Goal: Information Seeking & Learning: Learn about a topic

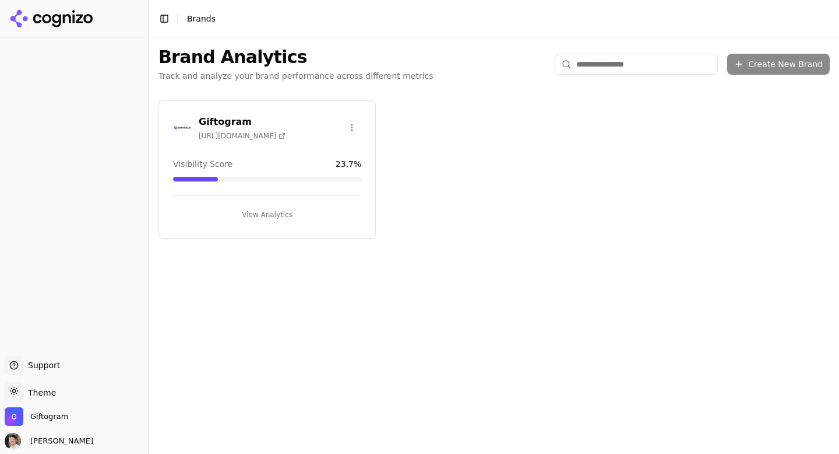
click at [268, 212] on button "View Analytics" at bounding box center [267, 214] width 188 height 19
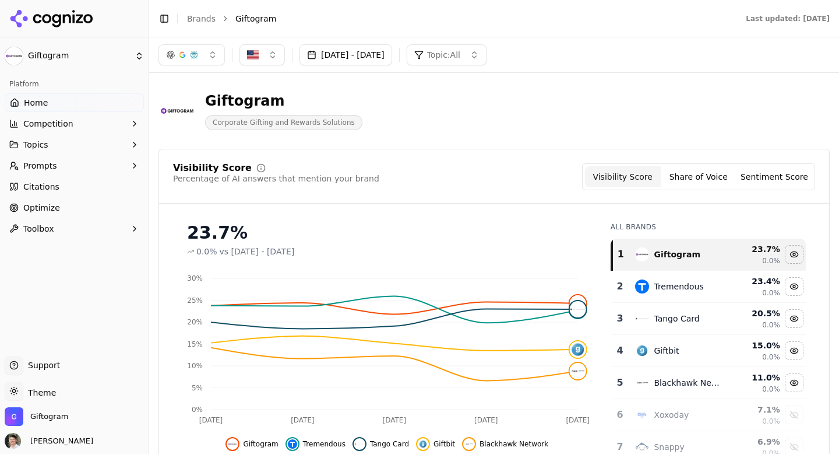
click at [46, 212] on span "Optimize" at bounding box center [41, 208] width 37 height 12
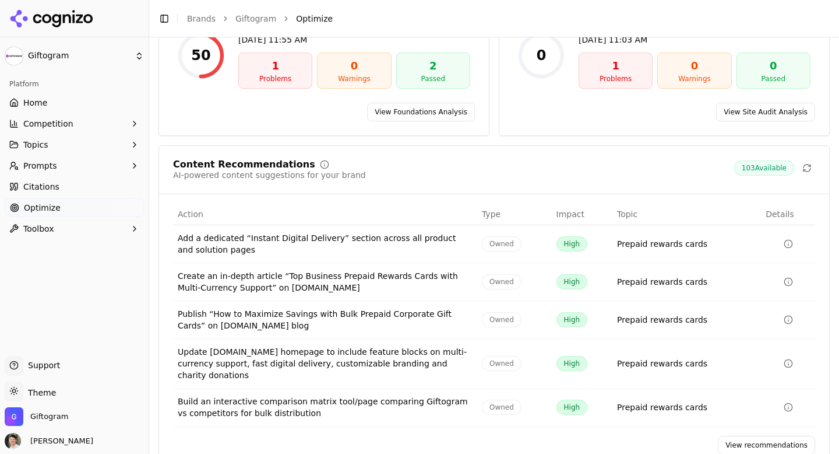
scroll to position [157, 0]
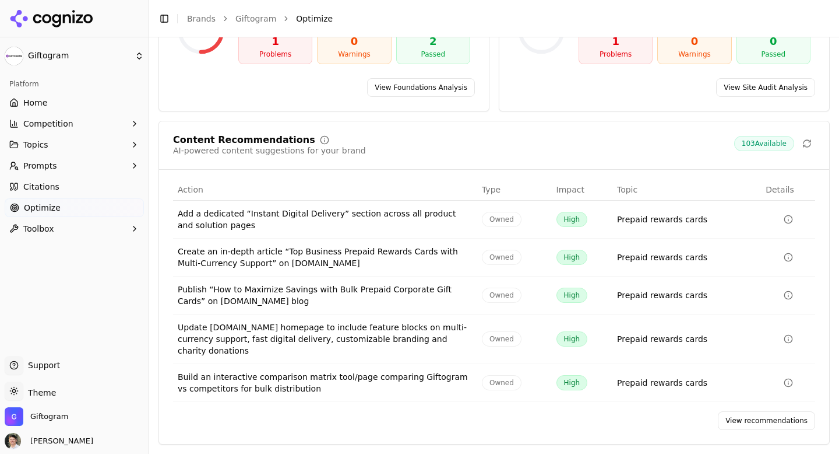
click at [758, 421] on link "View recommendations" at bounding box center [766, 420] width 97 height 19
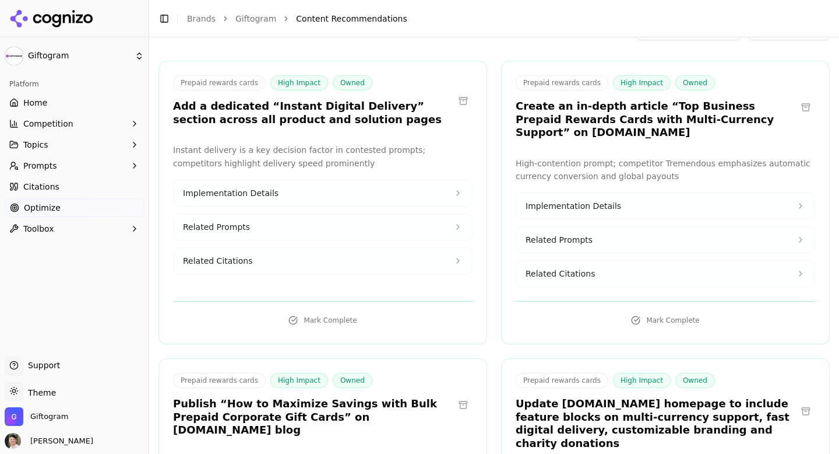
scroll to position [71, 0]
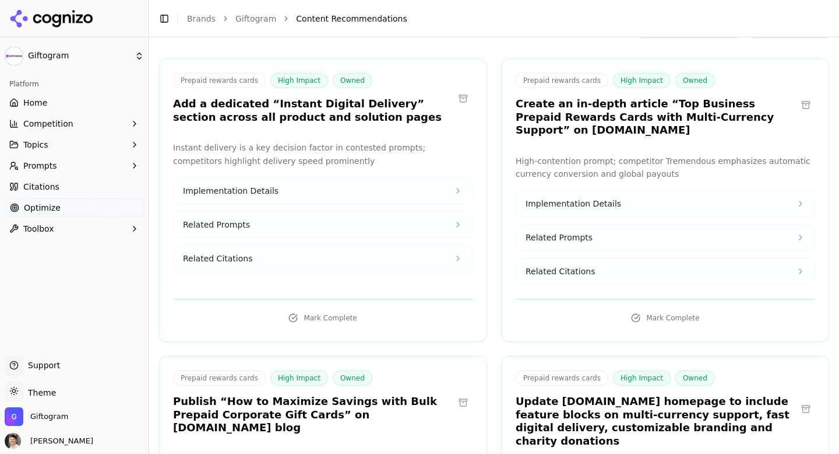
click at [582, 197] on button "Implementation Details" at bounding box center [665, 204] width 298 height 26
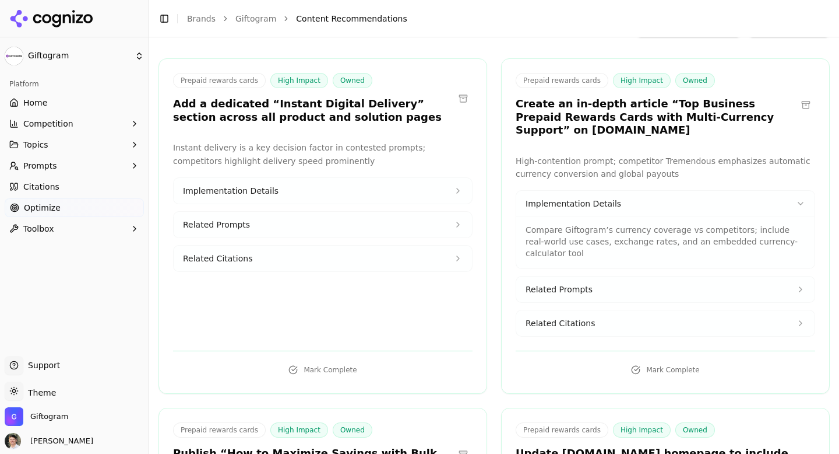
click at [571, 291] on span "Related Prompts" at bounding box center [559, 289] width 67 height 12
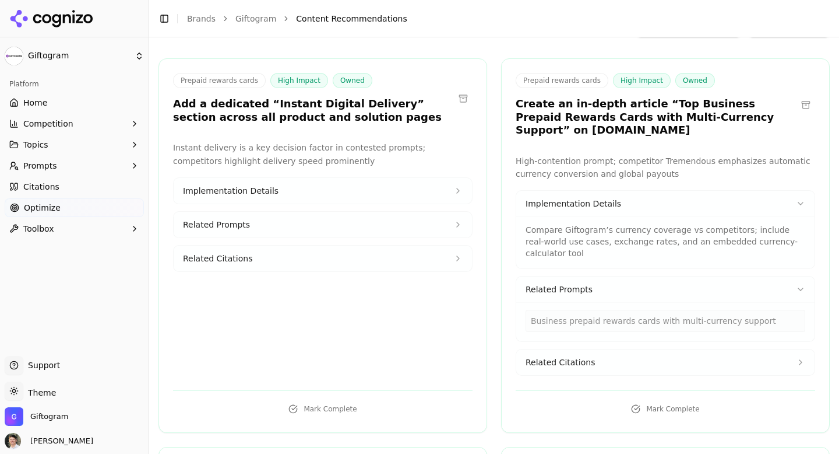
click at [564, 361] on span "Related Citations" at bounding box center [560, 362] width 69 height 12
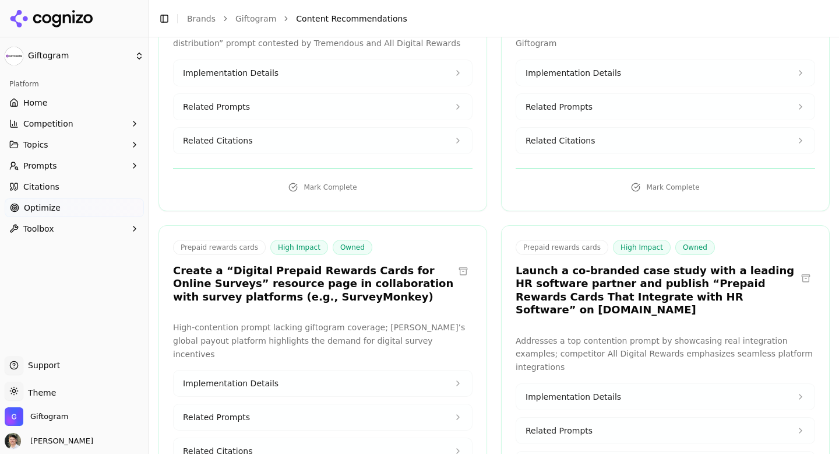
scroll to position [978, 0]
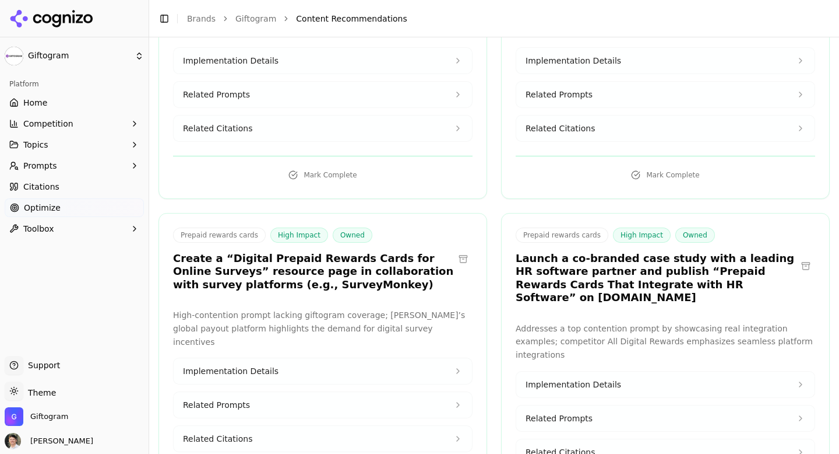
click at [282, 426] on button "Related Citations" at bounding box center [323, 439] width 298 height 26
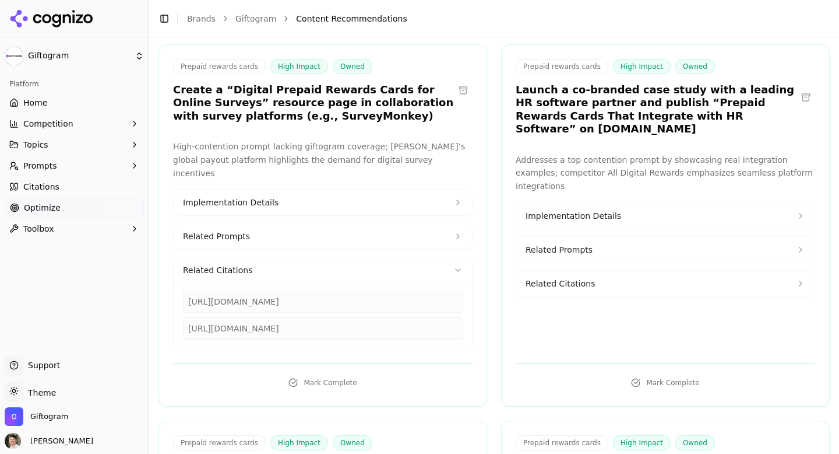
scroll to position [1197, 0]
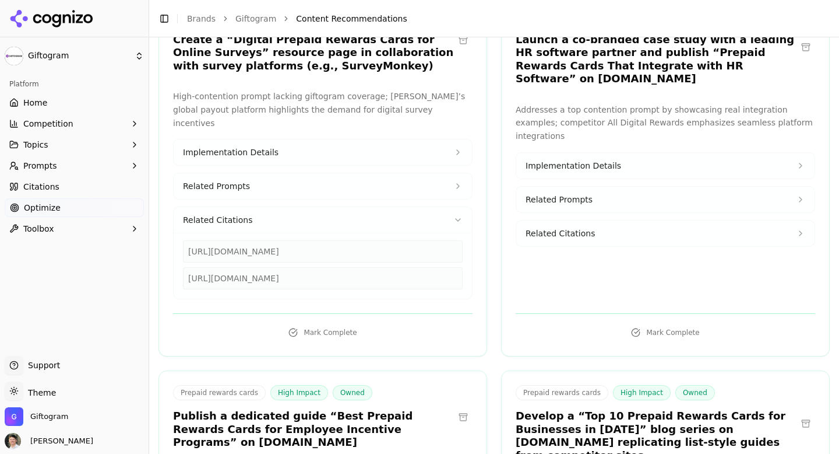
click at [300, 207] on button "Related Citations" at bounding box center [323, 220] width 298 height 26
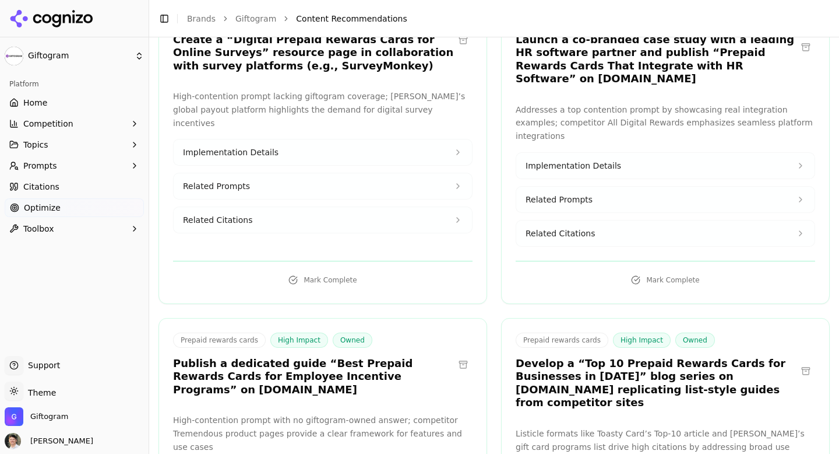
click at [284, 173] on button "Related Prompts" at bounding box center [323, 186] width 298 height 26
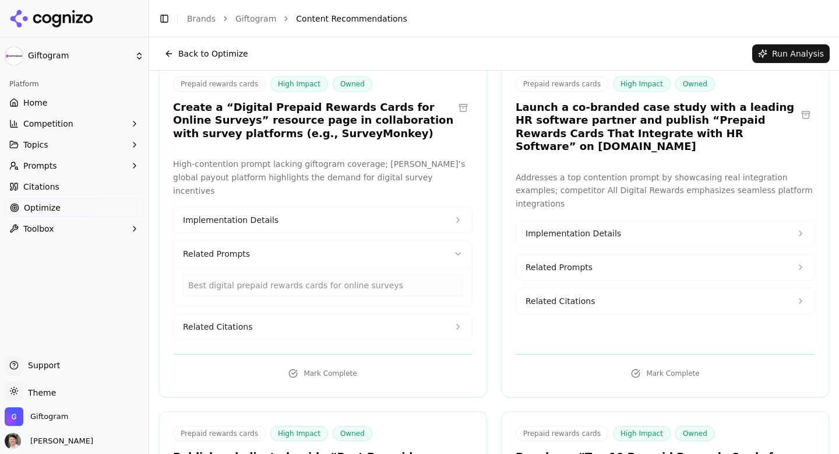
scroll to position [1108, 0]
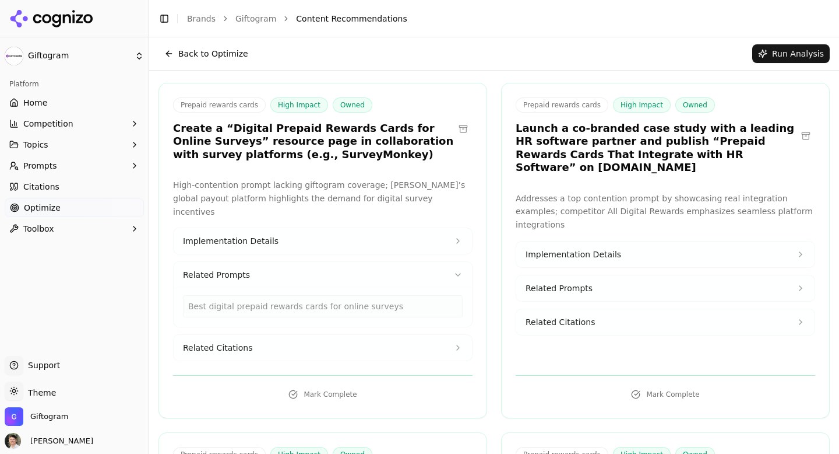
click at [268, 228] on button "Implementation Details" at bounding box center [323, 241] width 298 height 26
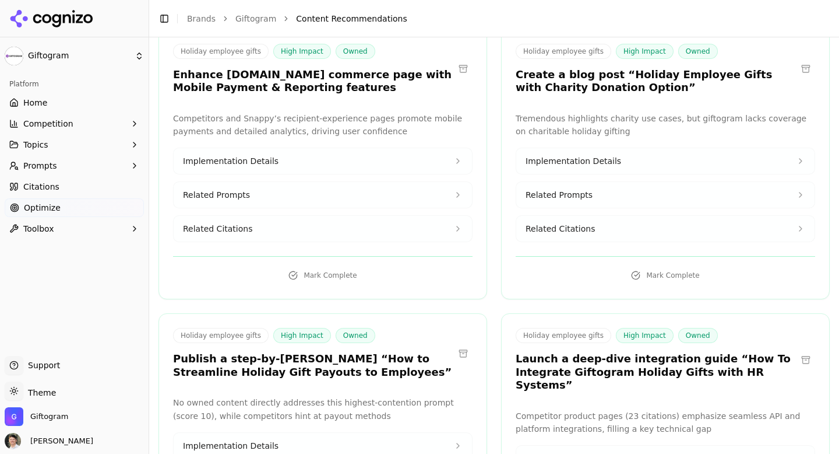
scroll to position [8264, 0]
click at [293, 432] on button "Implementation Details" at bounding box center [323, 445] width 298 height 26
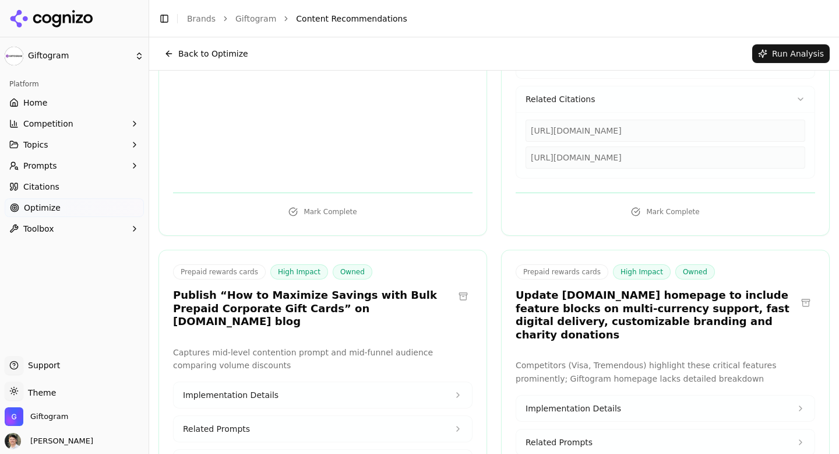
scroll to position [0, 0]
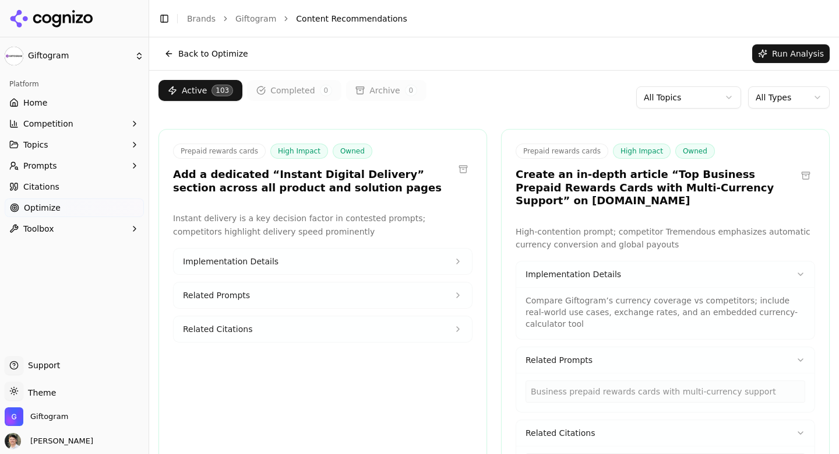
click at [704, 96] on html "Giftogram Platform Home Competition Topics Prompts Citations Optimize Toolbox S…" at bounding box center [419, 227] width 839 height 454
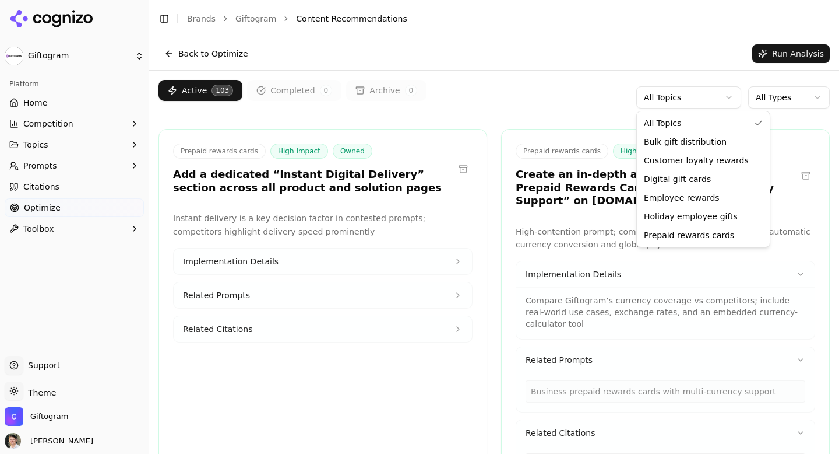
click at [796, 90] on html "Giftogram Platform Home Competition Topics Prompts Citations Optimize Toolbox S…" at bounding box center [419, 227] width 839 height 454
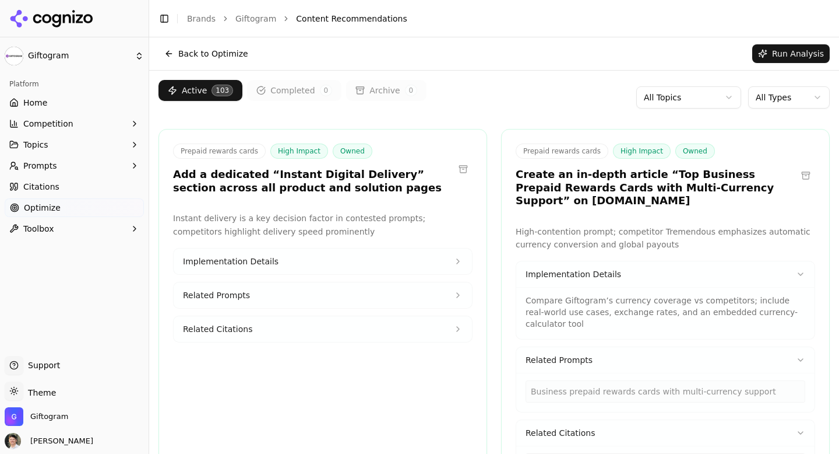
click at [788, 94] on html "Giftogram Platform Home Competition Topics Prompts Citations Optimize Toolbox S…" at bounding box center [419, 227] width 839 height 454
click at [775, 96] on html "Giftogram Platform Home Competition Topics Prompts Citations Optimize Toolbox S…" at bounding box center [419, 227] width 839 height 454
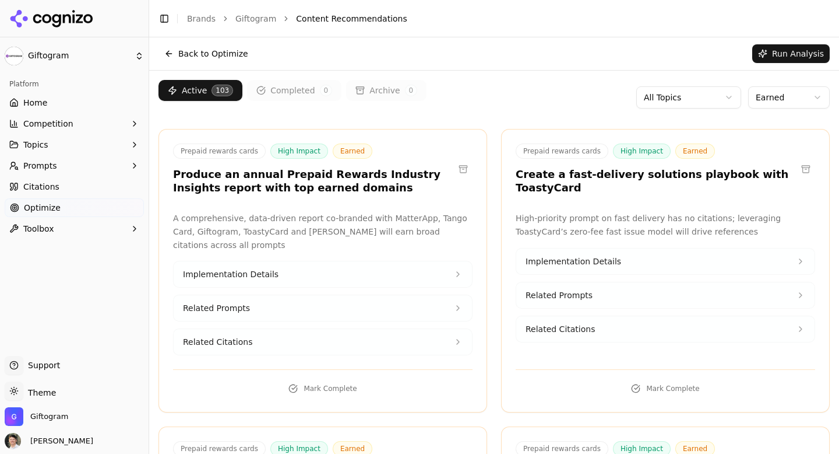
click at [788, 96] on html "Giftogram Platform Home Competition Topics Prompts Citations Optimize Toolbox S…" at bounding box center [419, 227] width 839 height 454
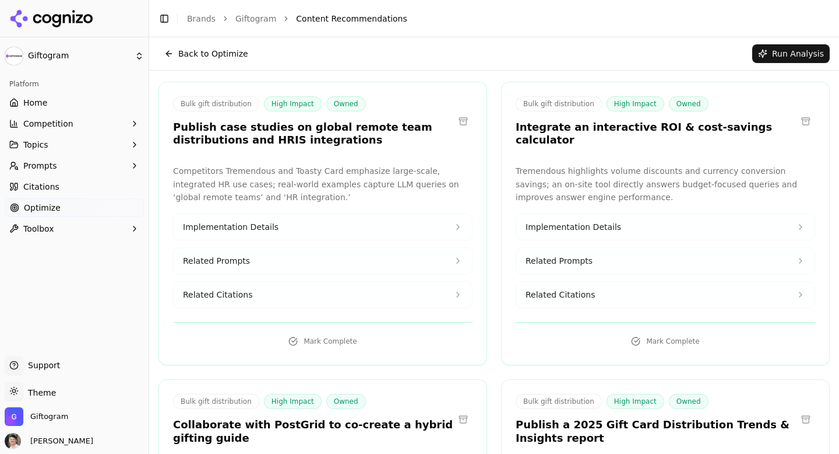
scroll to position [7611, 0]
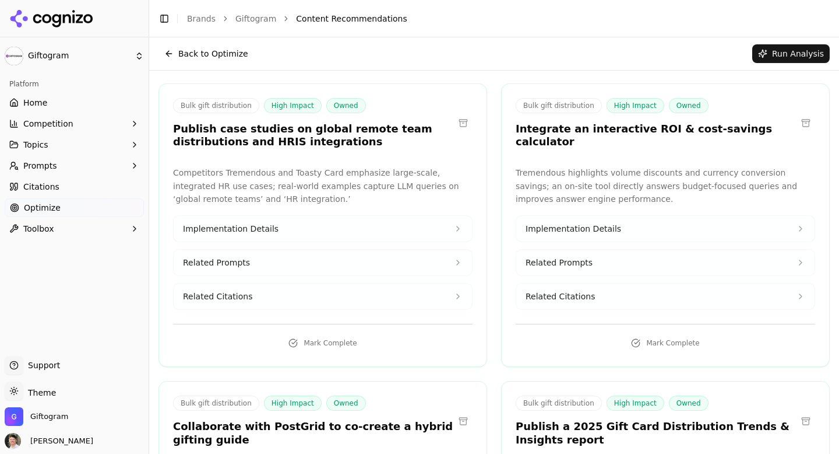
click at [54, 145] on button "Topics" at bounding box center [74, 144] width 139 height 19
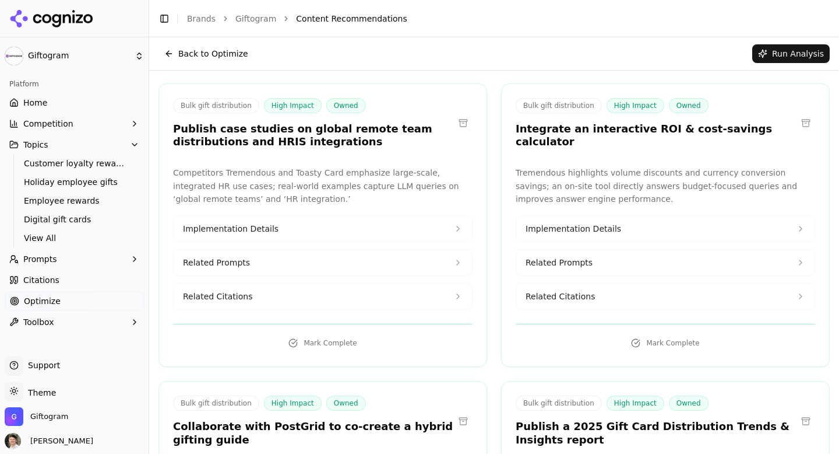
click at [51, 263] on span "Prompts" at bounding box center [40, 259] width 34 height 12
click at [77, 167] on span "Customer loyalty rewards" at bounding box center [74, 163] width 101 height 12
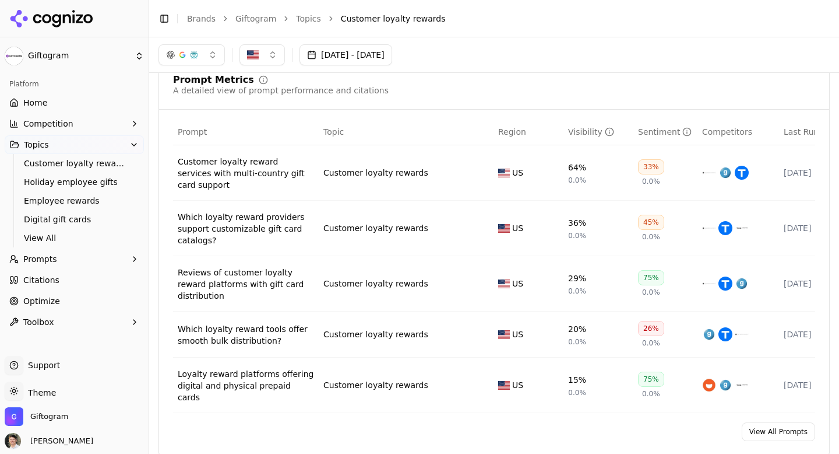
scroll to position [426, 0]
click at [48, 261] on span "Prompts" at bounding box center [40, 259] width 34 height 12
click at [38, 305] on span "Optimize" at bounding box center [41, 301] width 37 height 12
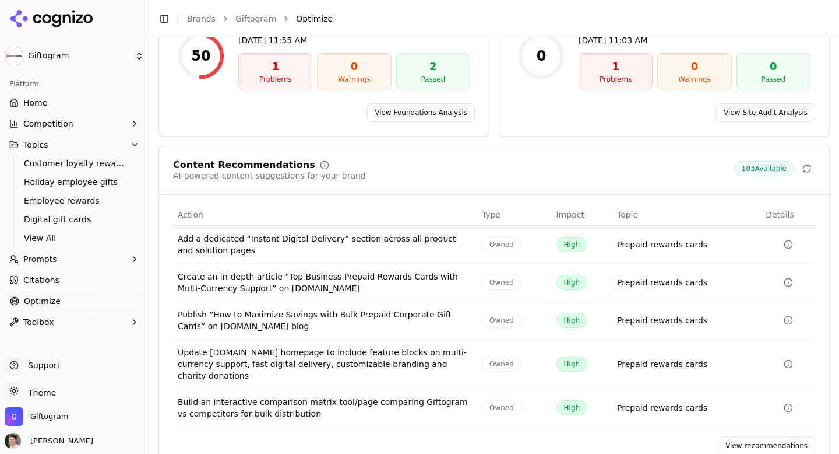
scroll to position [157, 0]
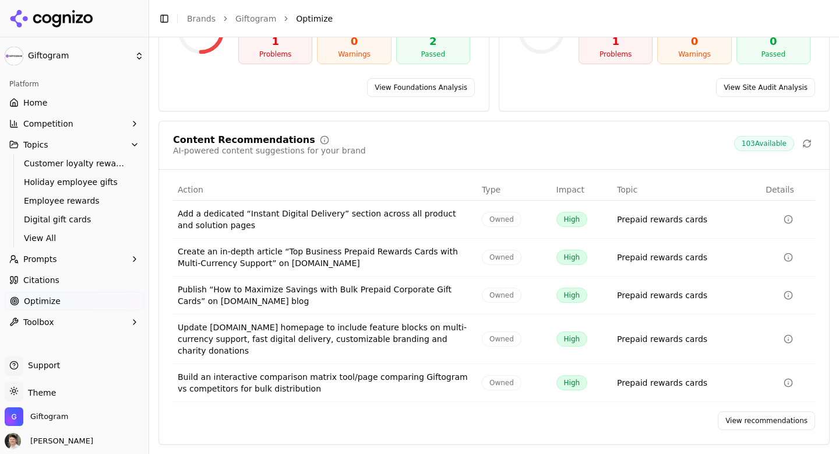
click at [741, 417] on link "View recommendations" at bounding box center [766, 420] width 97 height 19
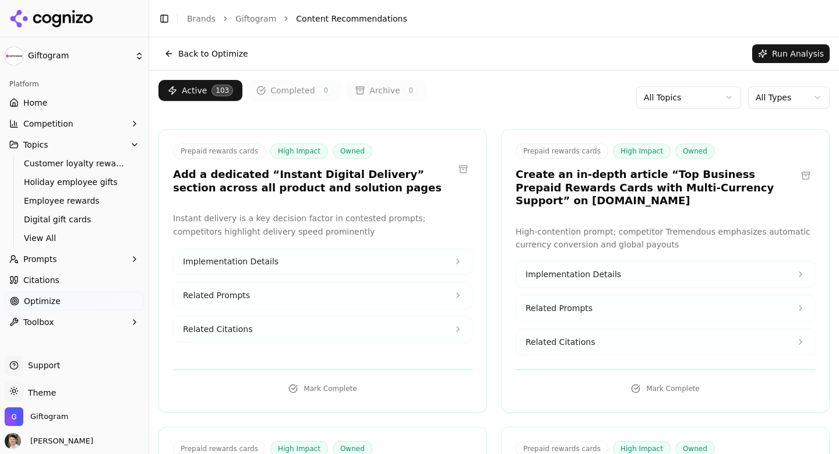
click at [782, 97] on html "Giftogram Platform Home Competition Topics Customer loyalty rewards Holiday emp…" at bounding box center [419, 227] width 839 height 454
click at [663, 99] on html "Giftogram Platform Home Competition Topics Customer loyalty rewards Holiday emp…" at bounding box center [419, 227] width 839 height 454
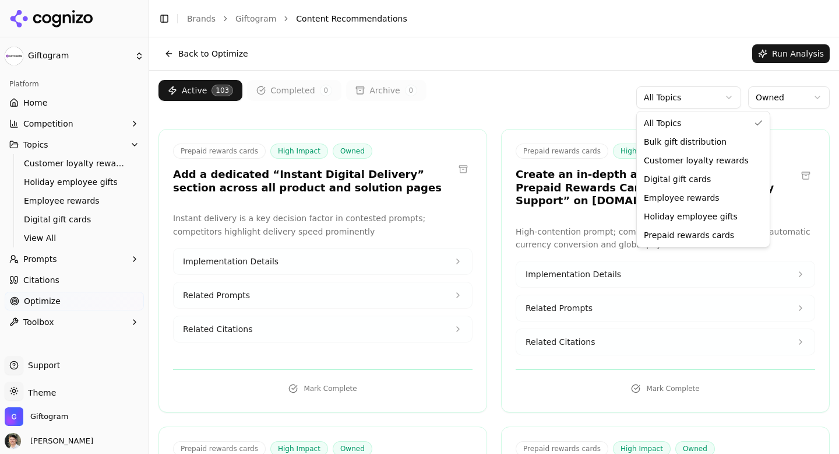
click at [663, 99] on html "Giftogram Platform Home Competition Topics Customer loyalty rewards Holiday emp…" at bounding box center [419, 227] width 839 height 454
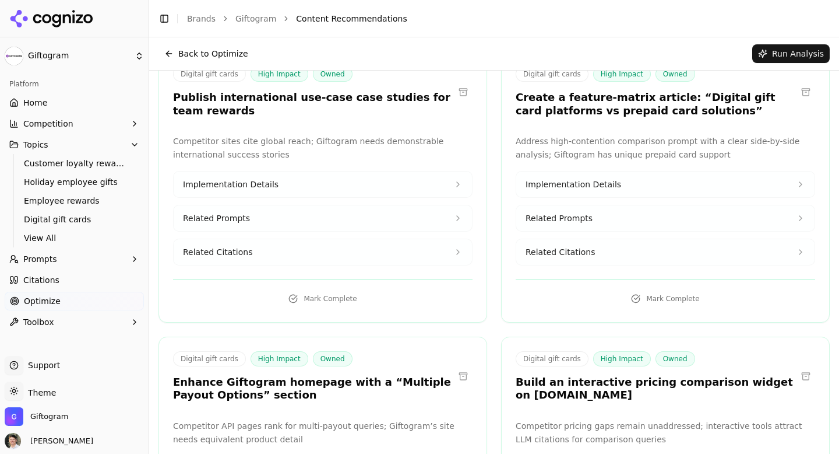
scroll to position [6477, 0]
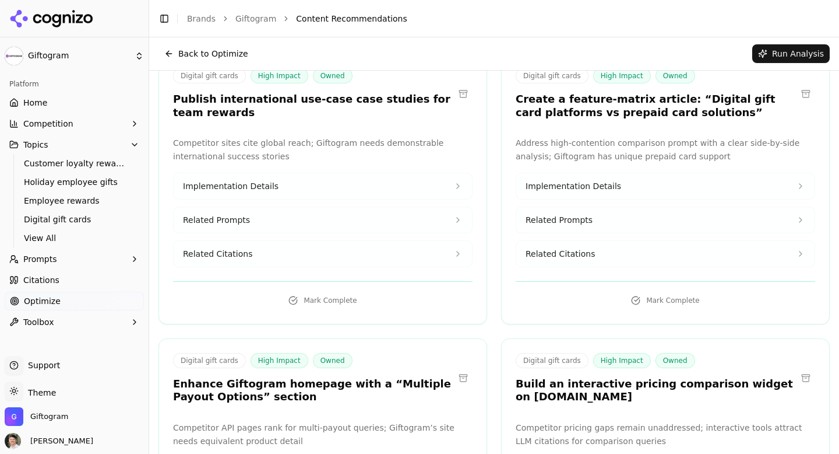
click at [62, 124] on span "Competition" at bounding box center [48, 124] width 50 height 12
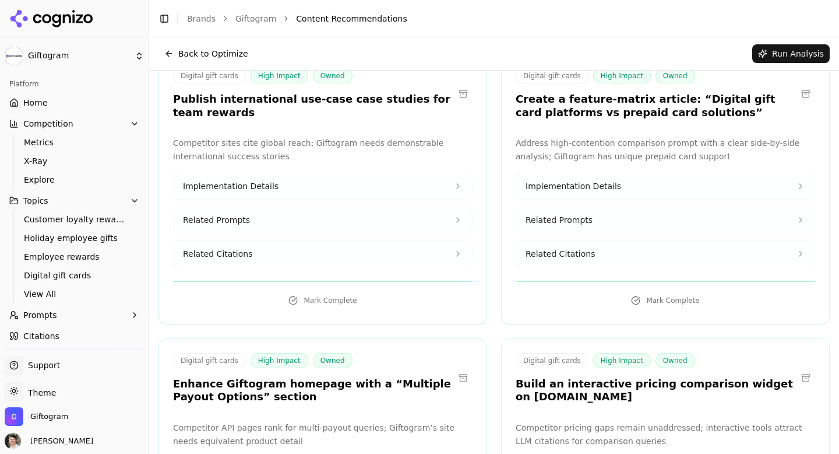
click at [62, 124] on span "Competition" at bounding box center [48, 124] width 50 height 12
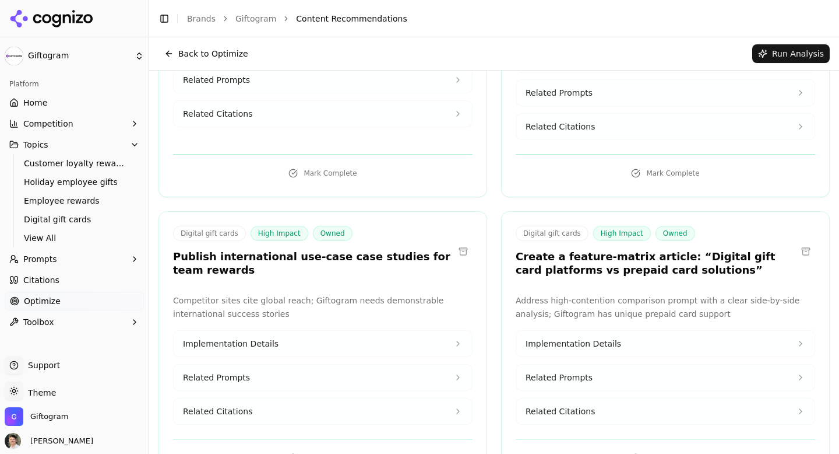
scroll to position [6317, 0]
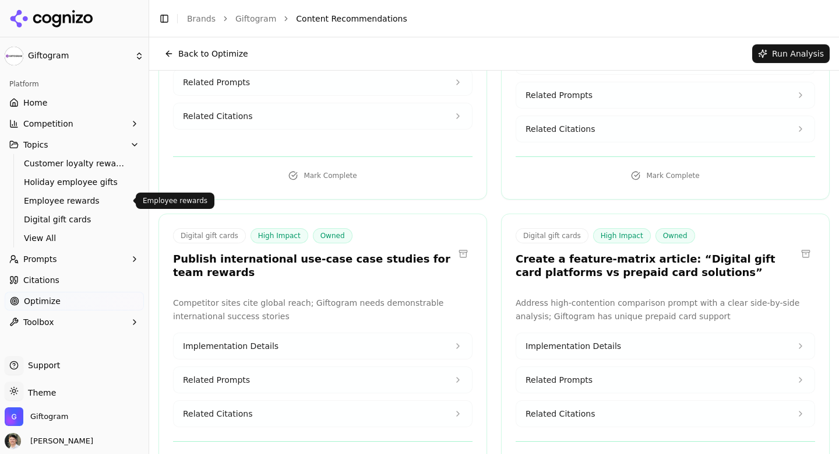
click at [65, 197] on span "Employee rewards" at bounding box center [74, 201] width 101 height 12
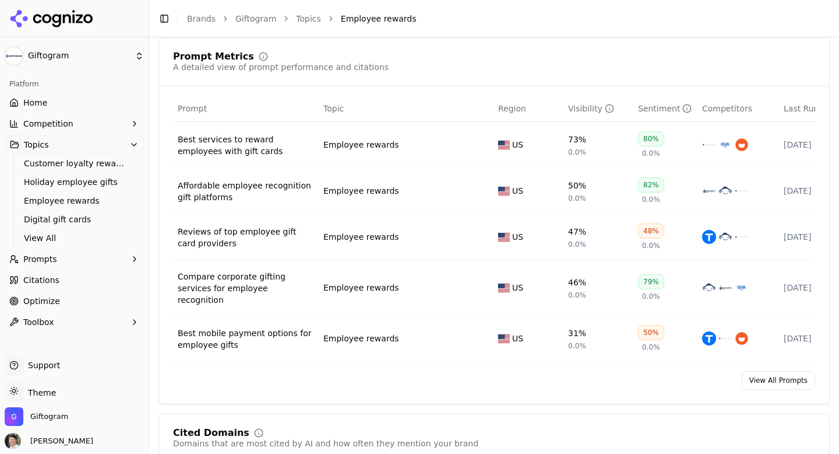
scroll to position [454, 0]
